Goal: Download file/media

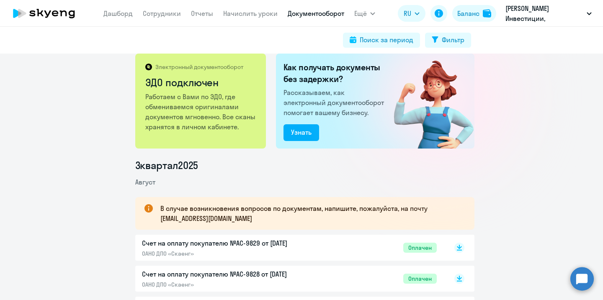
scroll to position [10, 0]
click at [370, 10] on button "Ещё" at bounding box center [364, 13] width 21 height 17
click at [360, 15] on span "Ещё" at bounding box center [360, 13] width 13 height 10
click at [364, 38] on div "Поиск за период" at bounding box center [387, 40] width 54 height 10
select select "all"
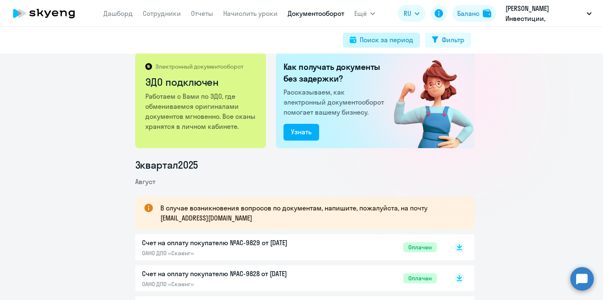
select select "all"
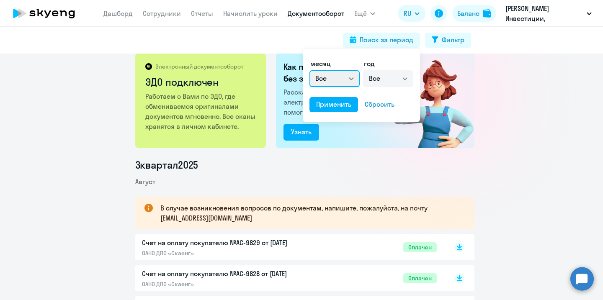
click at [349, 76] on select "Все январь февраль март апрель май июнь июль август сентябрь октябрь ноябрь дек…" at bounding box center [335, 78] width 50 height 17
select select "6"
click at [337, 105] on div "Применить" at bounding box center [333, 104] width 35 height 10
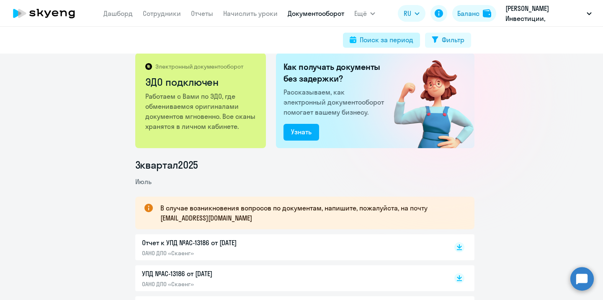
click at [405, 36] on div "Поиск за период" at bounding box center [387, 40] width 54 height 10
select select "6"
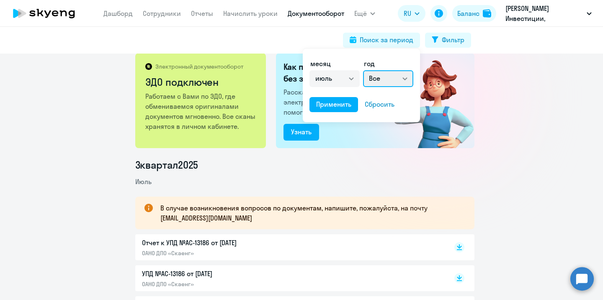
click at [399, 79] on select "Все 2025 2024 2023 2022 2021 2020 2019 2018 2017 2016" at bounding box center [388, 78] width 50 height 17
select select "2025"
click at [341, 106] on div "Применить" at bounding box center [333, 104] width 35 height 10
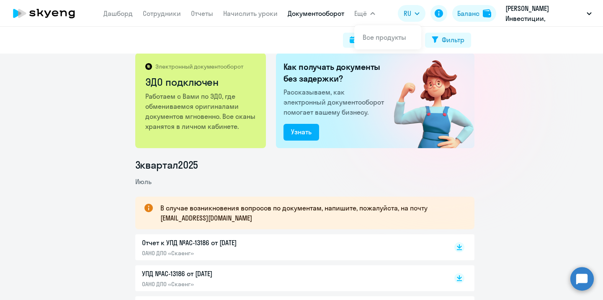
click at [315, 15] on link "Документооборот" at bounding box center [316, 13] width 57 height 8
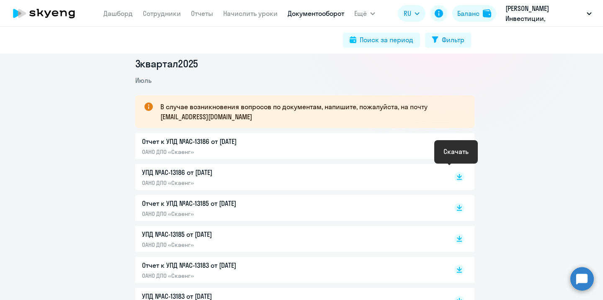
scroll to position [114, 0]
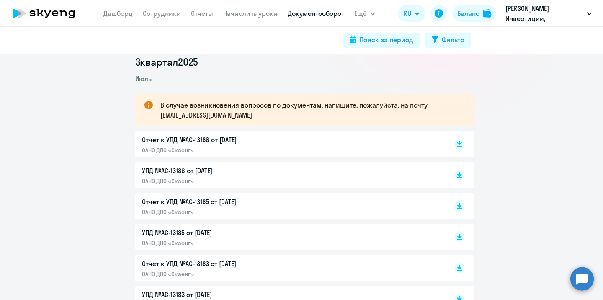
click at [457, 142] on icon at bounding box center [459, 143] width 5 height 4
click at [455, 207] on rect at bounding box center [460, 207] width 10 height 10
click at [455, 175] on rect at bounding box center [460, 176] width 10 height 10
click at [457, 238] on rect at bounding box center [460, 238] width 10 height 10
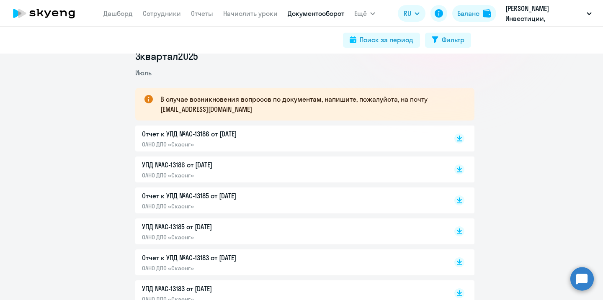
scroll to position [156, 0]
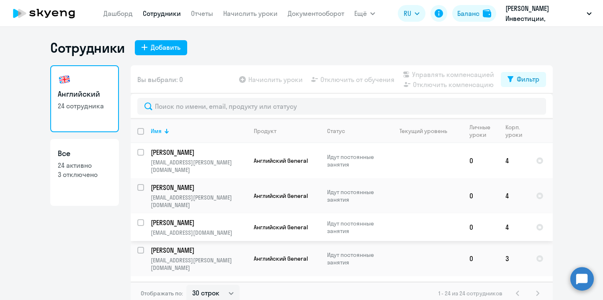
select select "30"
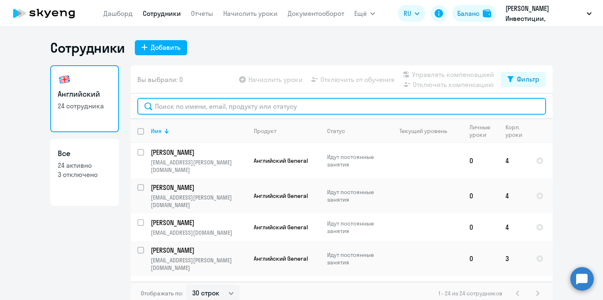
click at [193, 102] on input "text" at bounding box center [341, 106] width 409 height 17
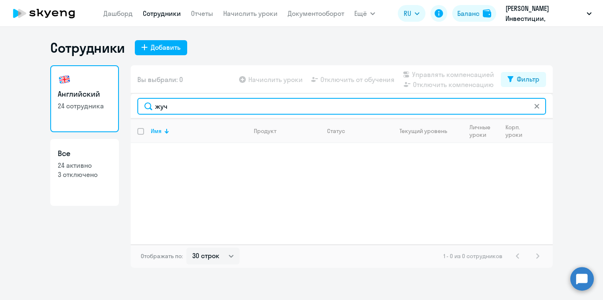
type input "жуч"
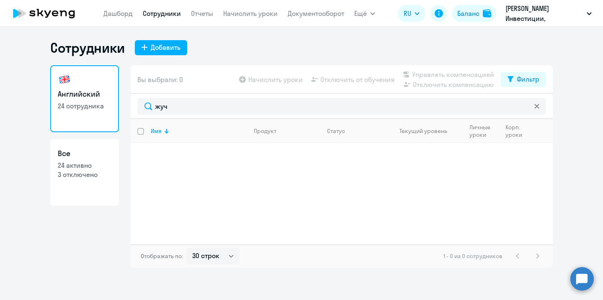
click at [536, 106] on icon at bounding box center [537, 106] width 5 height 5
